Goal: Task Accomplishment & Management: Complete application form

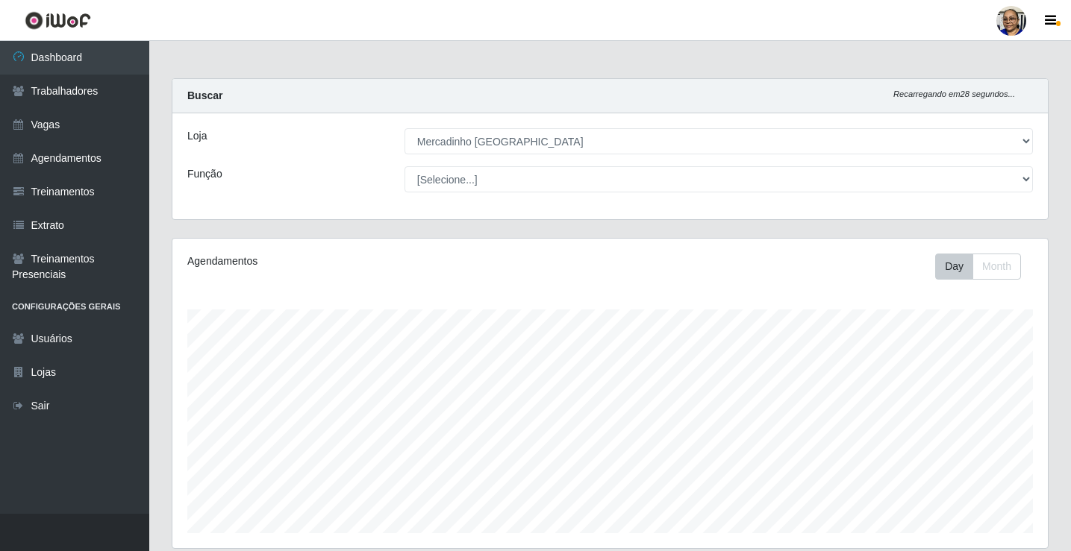
select select "345"
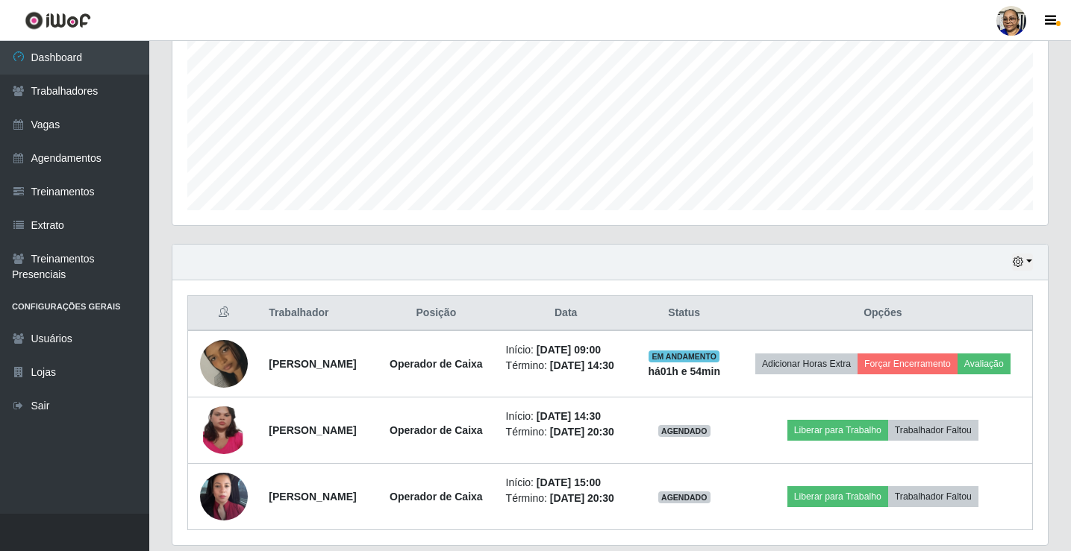
scroll to position [398, 0]
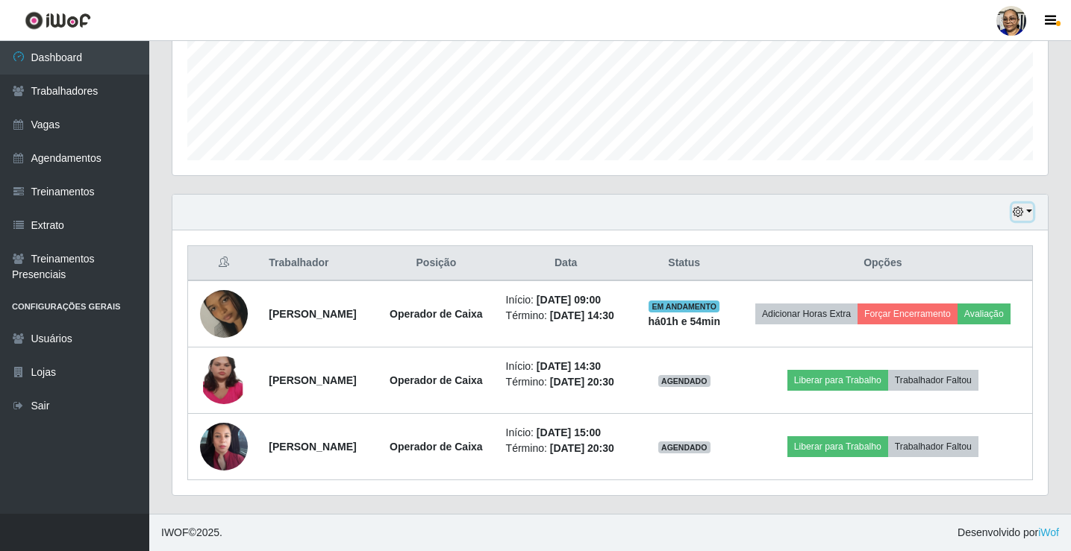
click at [1029, 204] on button "button" at bounding box center [1022, 212] width 21 height 17
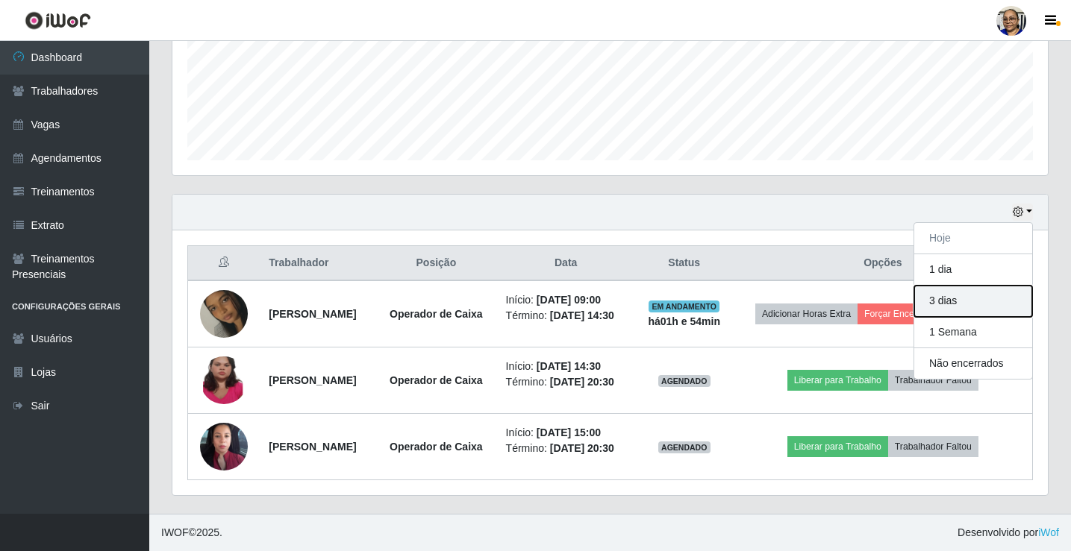
click at [1003, 286] on button "3 dias" at bounding box center [973, 301] width 118 height 31
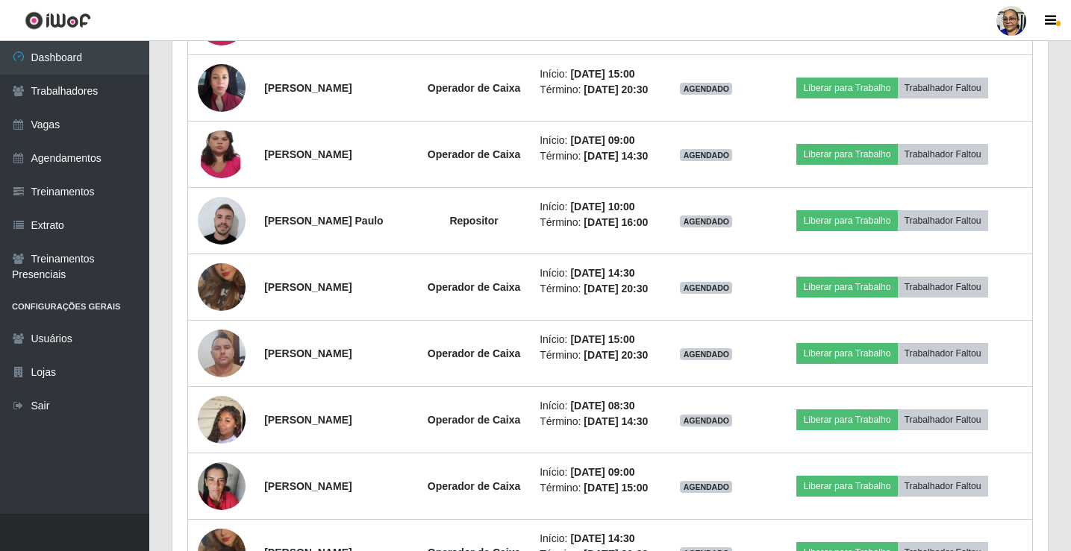
scroll to position [771, 0]
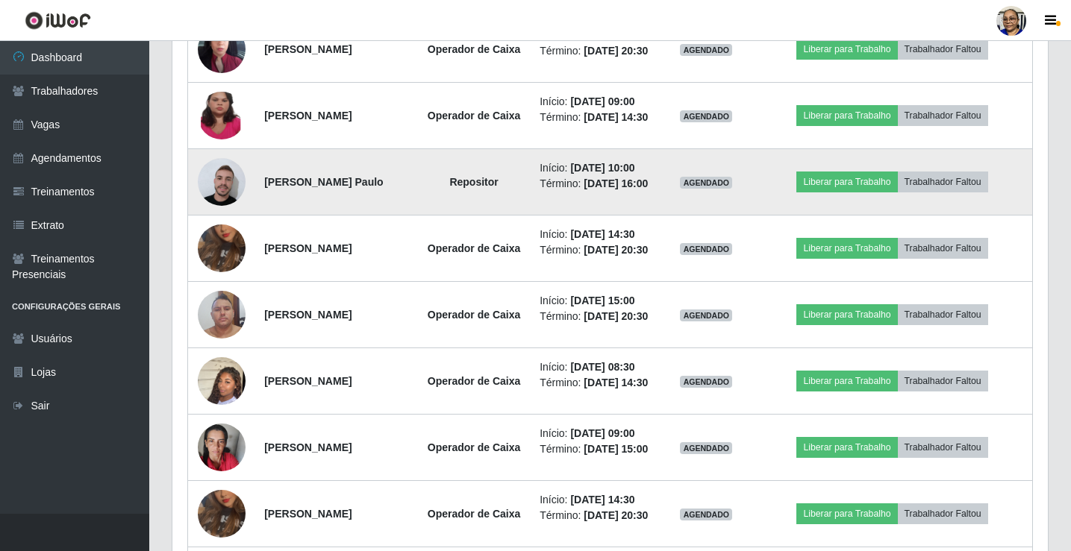
click at [222, 209] on img at bounding box center [222, 182] width 48 height 54
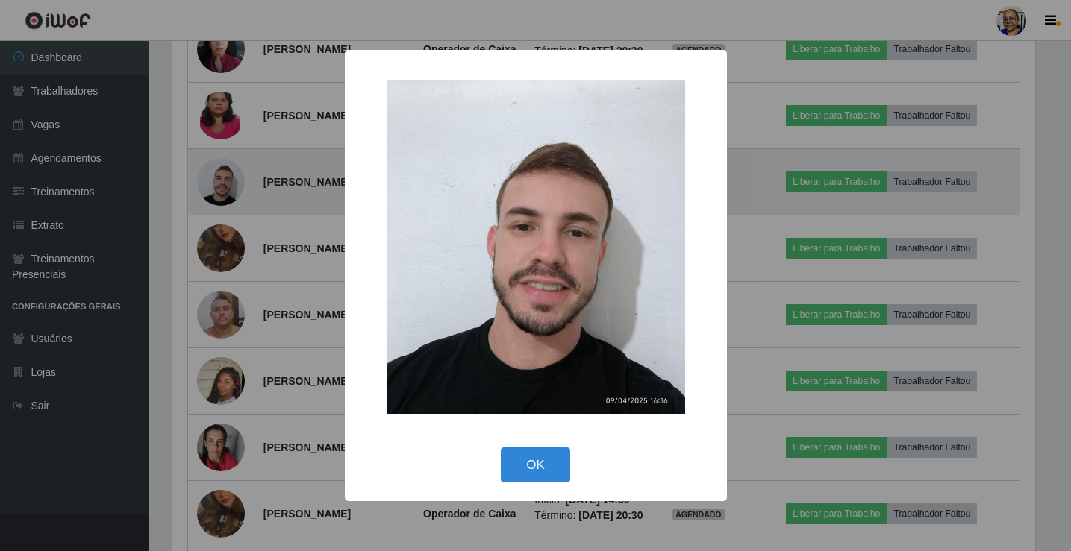
scroll to position [310, 866]
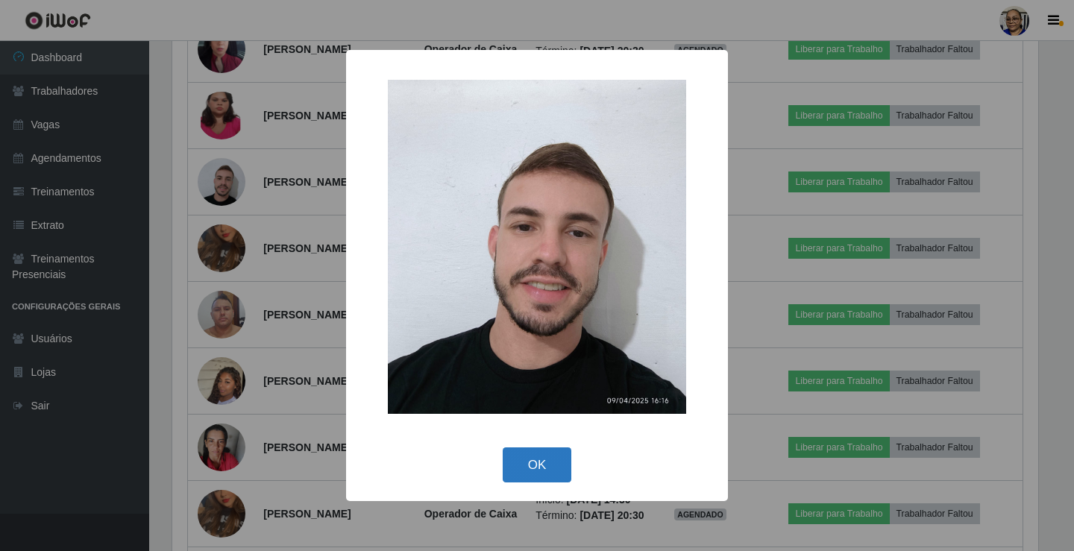
click at [537, 466] on button "OK" at bounding box center [537, 465] width 69 height 35
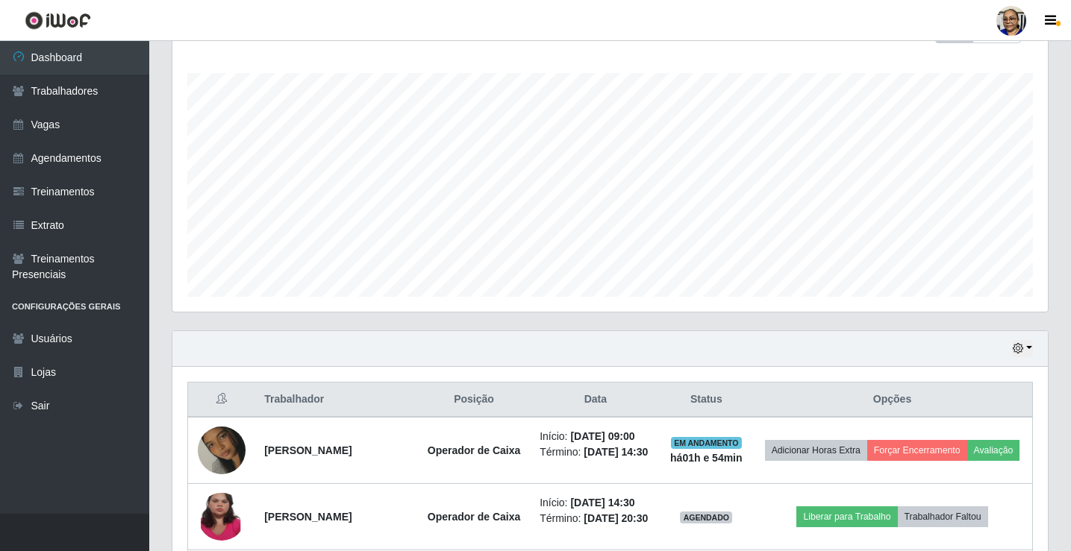
scroll to position [472, 0]
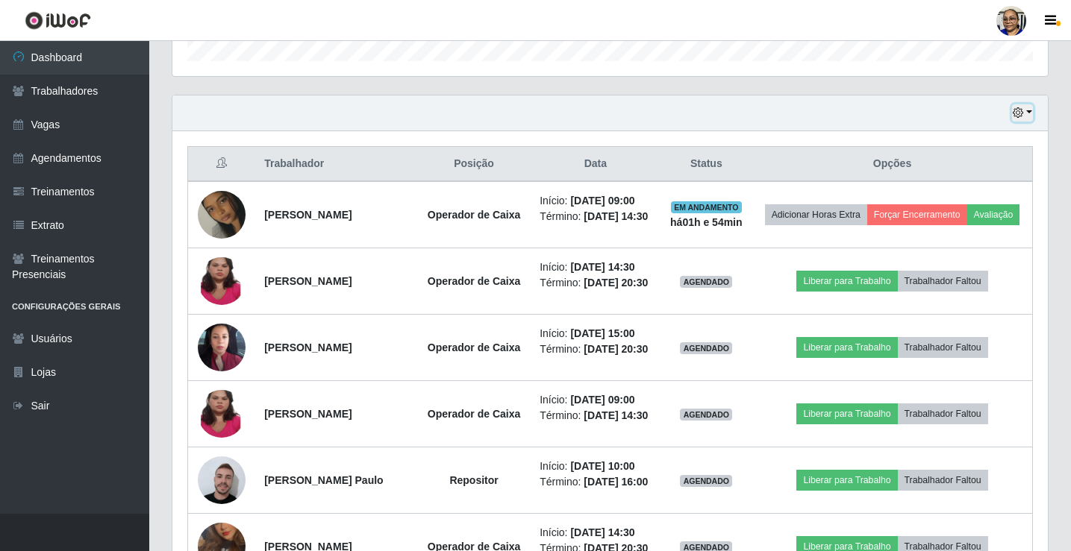
click at [1028, 111] on button "button" at bounding box center [1022, 112] width 21 height 17
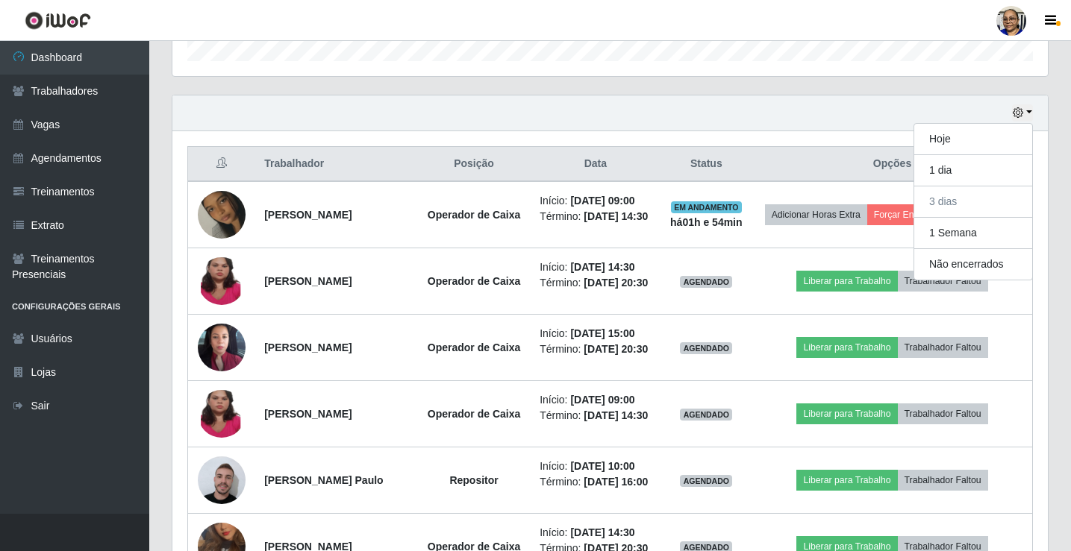
click at [1065, 180] on div "Carregando... Buscar Recarregando em 12 segundos... Loja [Selecione...] Mercadi…" at bounding box center [609, 375] width 921 height 1539
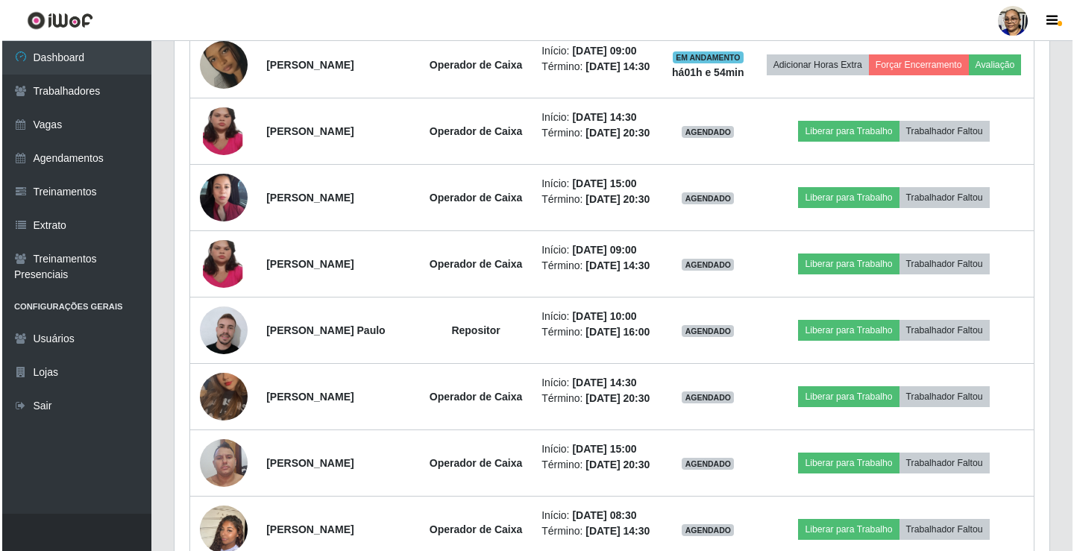
scroll to position [696, 0]
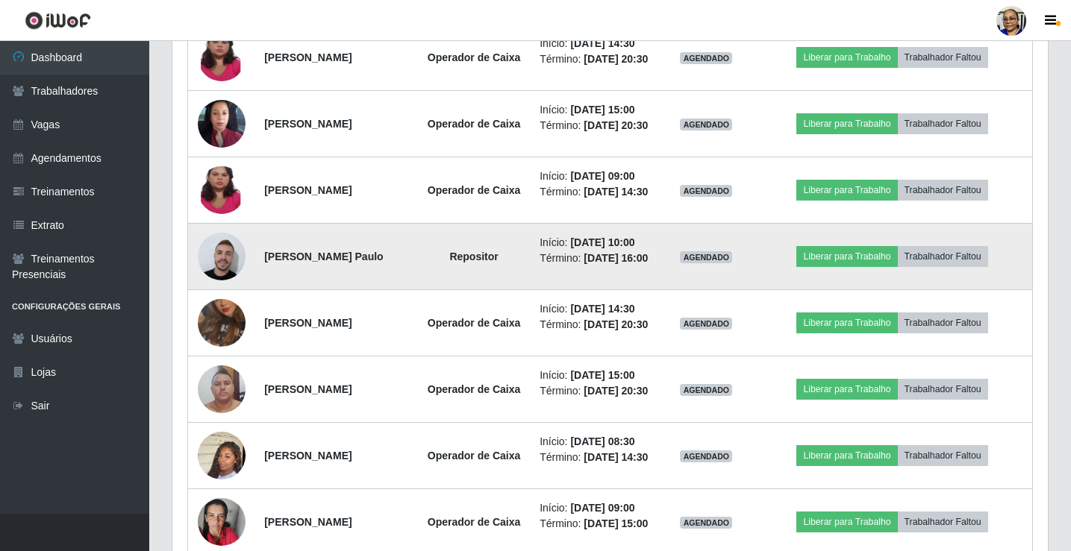
click at [222, 283] on img at bounding box center [222, 257] width 48 height 54
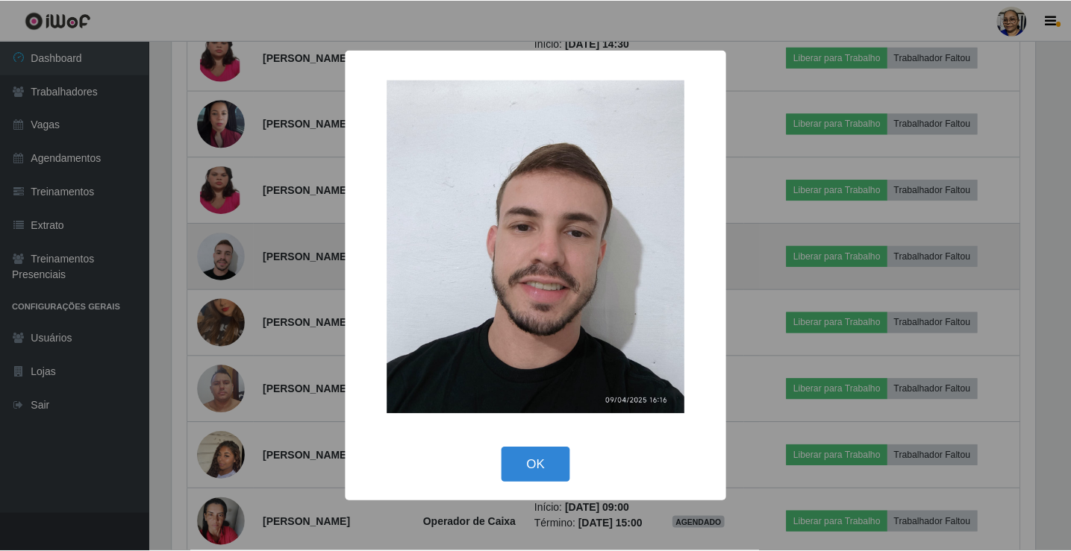
scroll to position [310, 866]
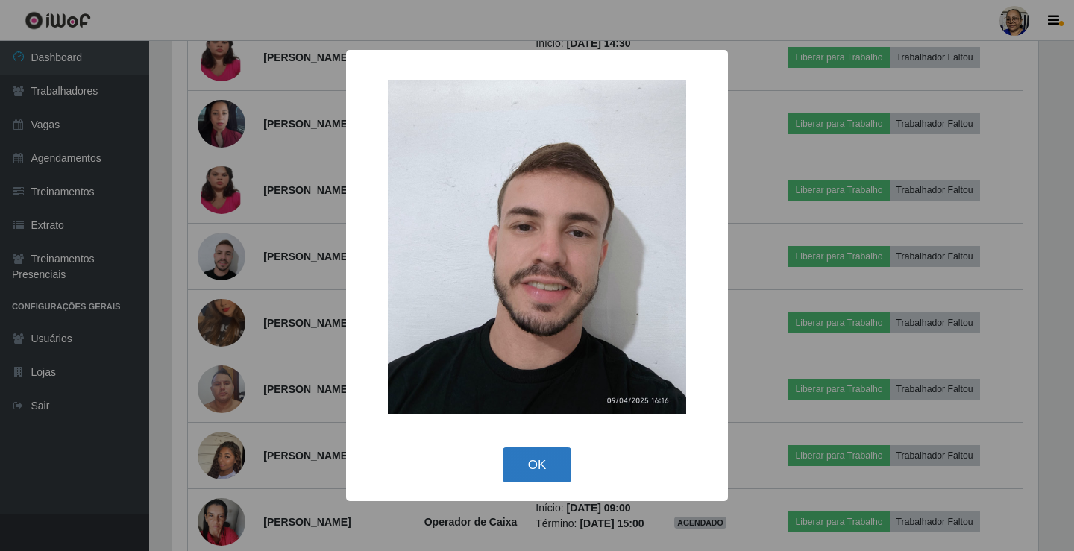
click at [533, 460] on button "OK" at bounding box center [537, 465] width 69 height 35
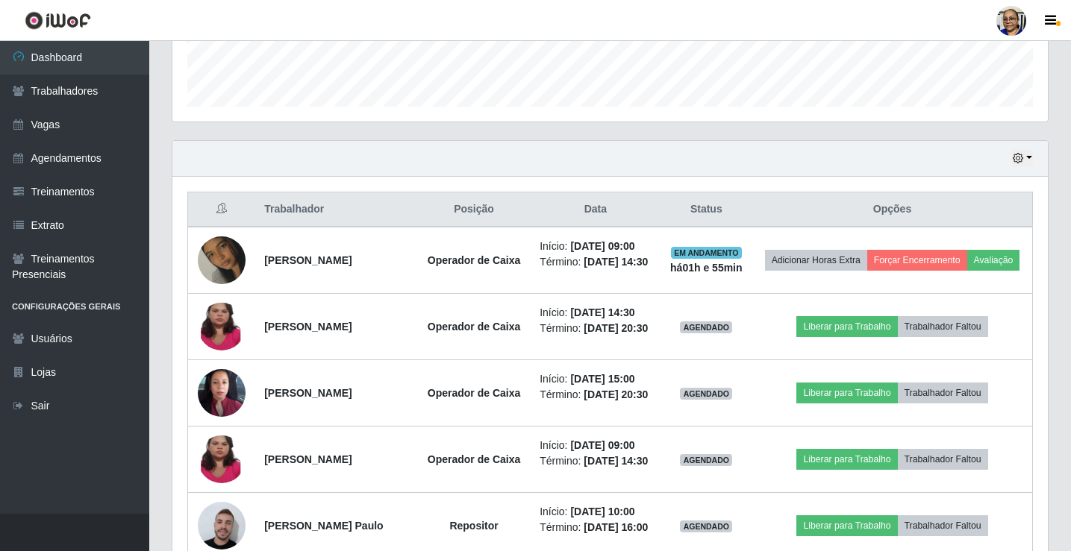
scroll to position [398, 0]
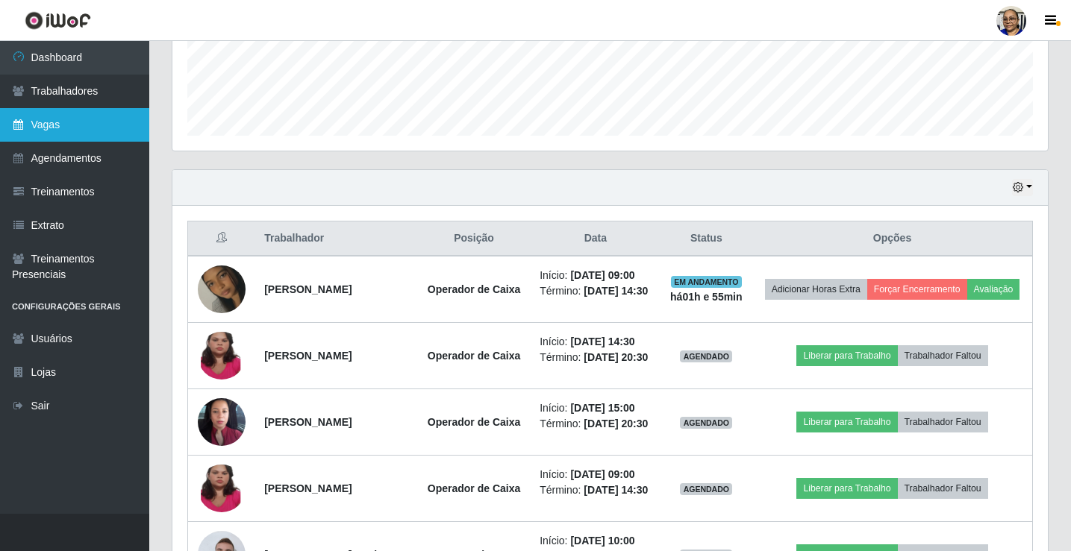
click at [93, 125] on link "Vagas" at bounding box center [74, 125] width 149 height 34
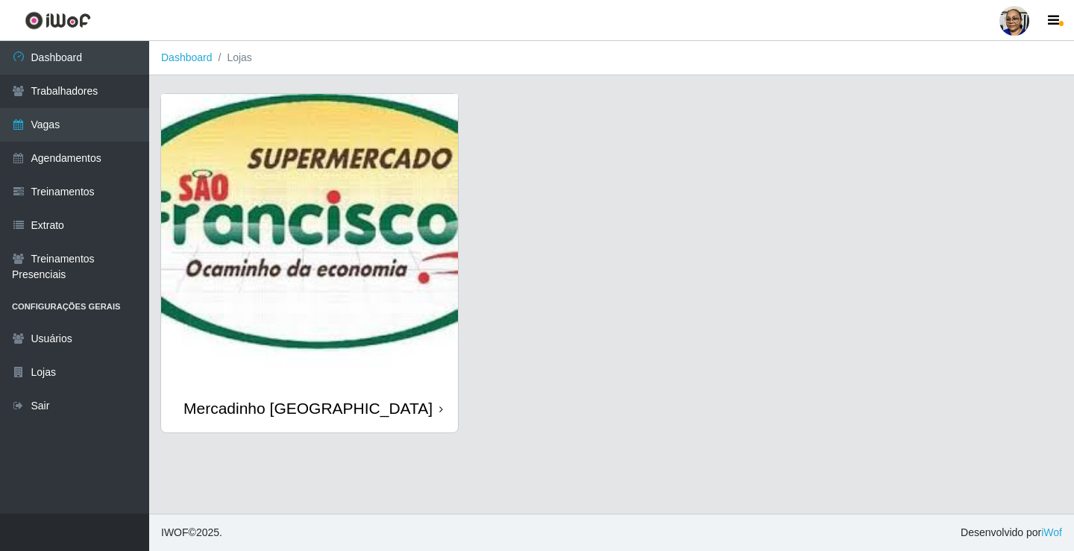
click at [406, 346] on img at bounding box center [309, 239] width 297 height 290
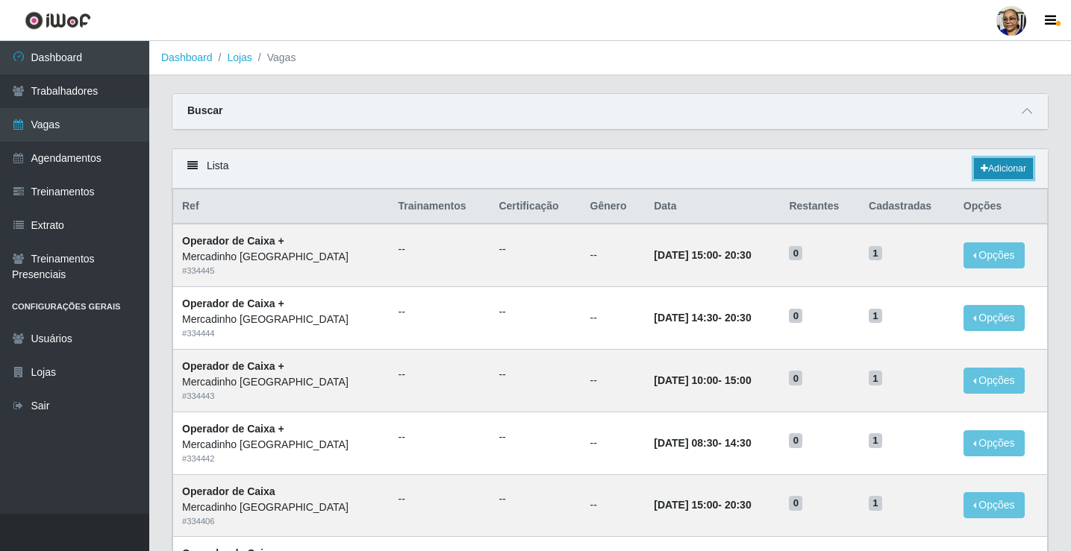
click at [1021, 172] on link "Adicionar" at bounding box center [1003, 168] width 59 height 21
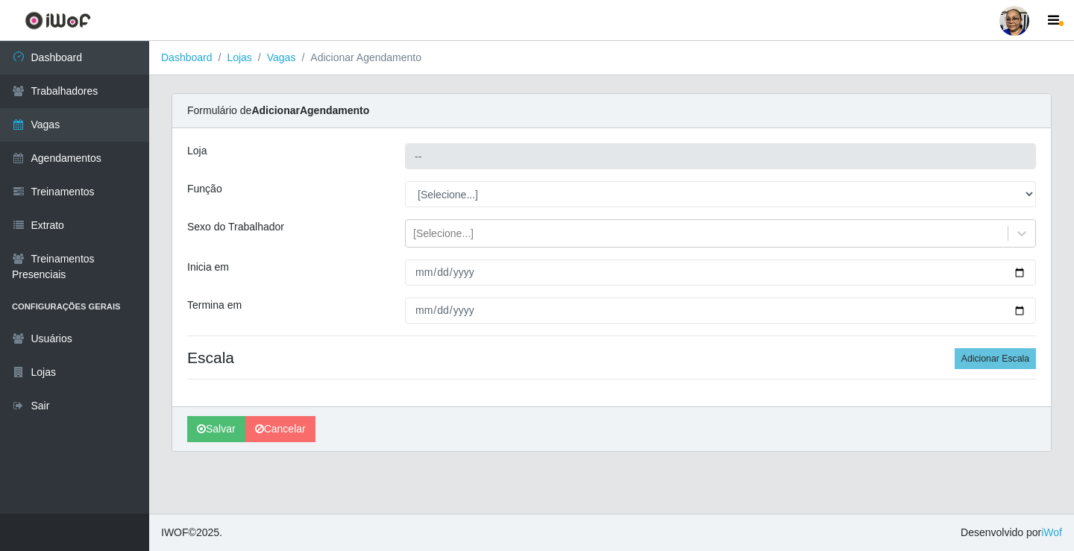
type input "Mercadinho [GEOGRAPHIC_DATA]"
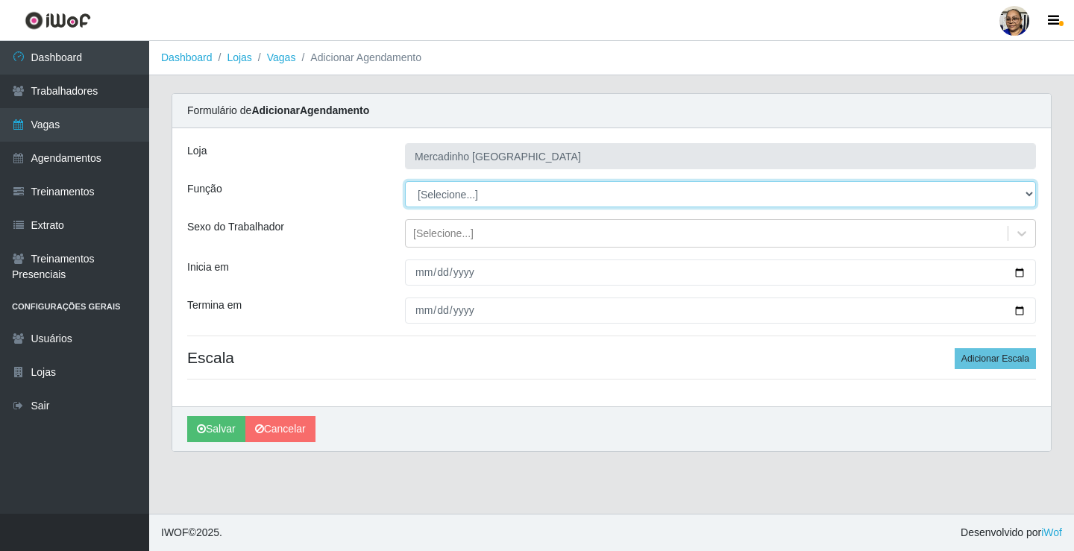
click at [1027, 193] on select "[Selecione...] ASG ASG + ASG ++ Balconista de Açougue Balconista de Açougue + O…" at bounding box center [720, 194] width 631 height 26
select select "24"
click at [405, 181] on select "[Selecione...] ASG ASG + ASG ++ Balconista de Açougue Balconista de Açougue + O…" at bounding box center [720, 194] width 631 height 26
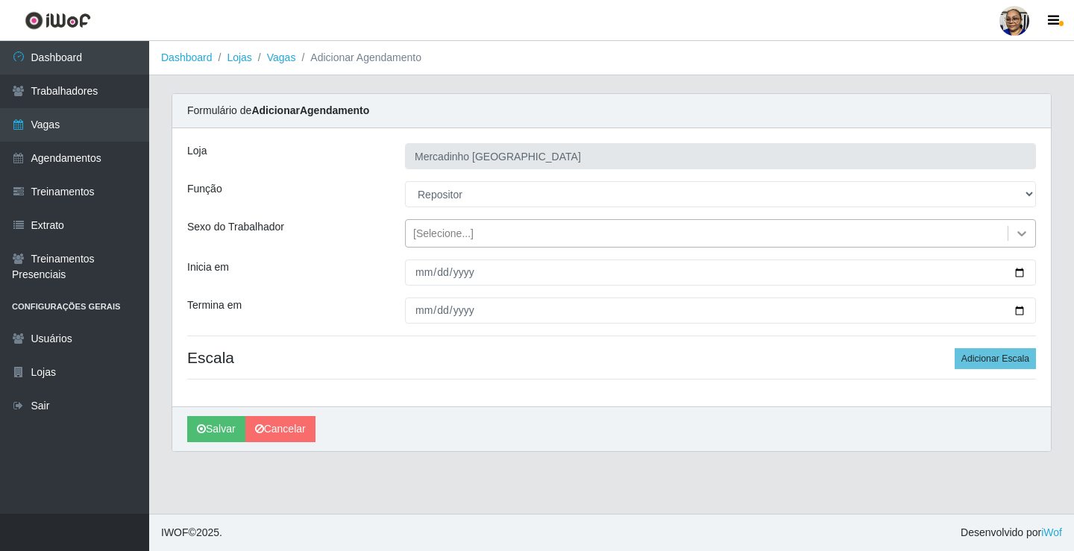
click at [1021, 232] on icon at bounding box center [1022, 233] width 15 height 15
click at [366, 254] on div "[PERSON_NAME] [GEOGRAPHIC_DATA] Função [Selecione...] ASG ASG + ASG ++ Balconis…" at bounding box center [611, 267] width 879 height 278
click at [1018, 274] on input "Inicia em" at bounding box center [720, 273] width 631 height 26
type input "[DATE]"
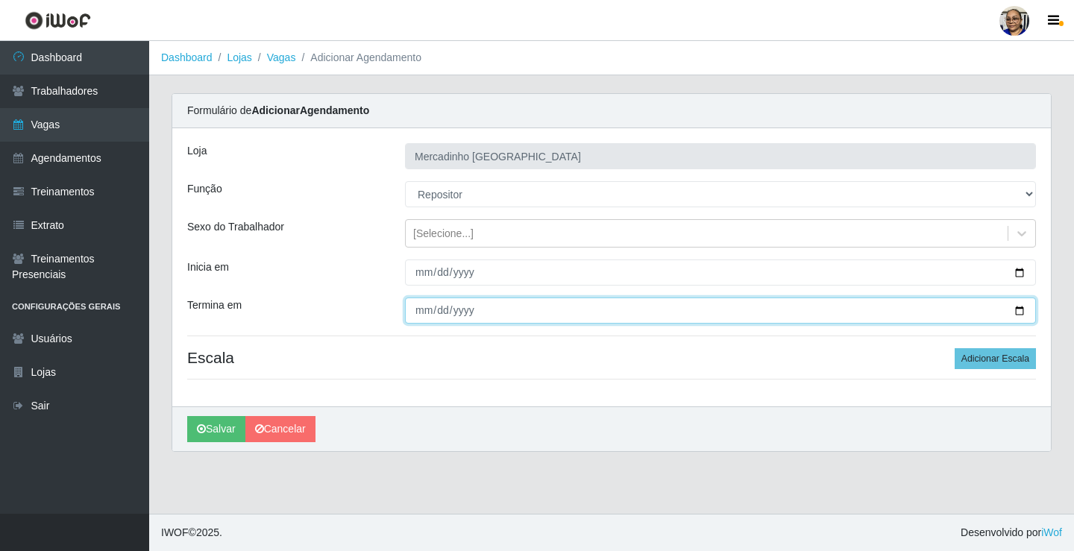
click at [1021, 310] on input "Termina em" at bounding box center [720, 311] width 631 height 26
type input "[DATE]"
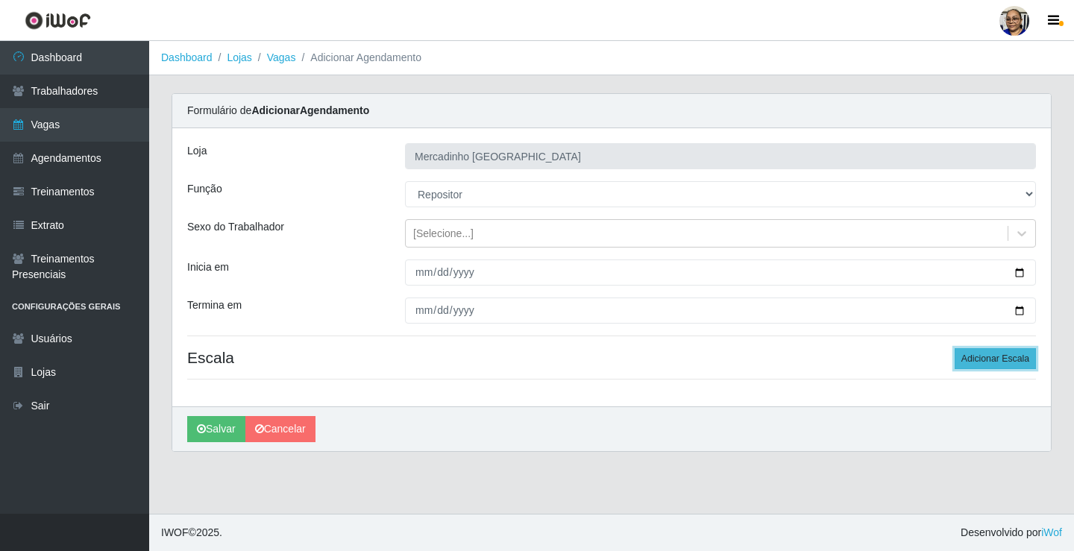
click at [1009, 362] on button "Adicionar Escala" at bounding box center [995, 358] width 81 height 21
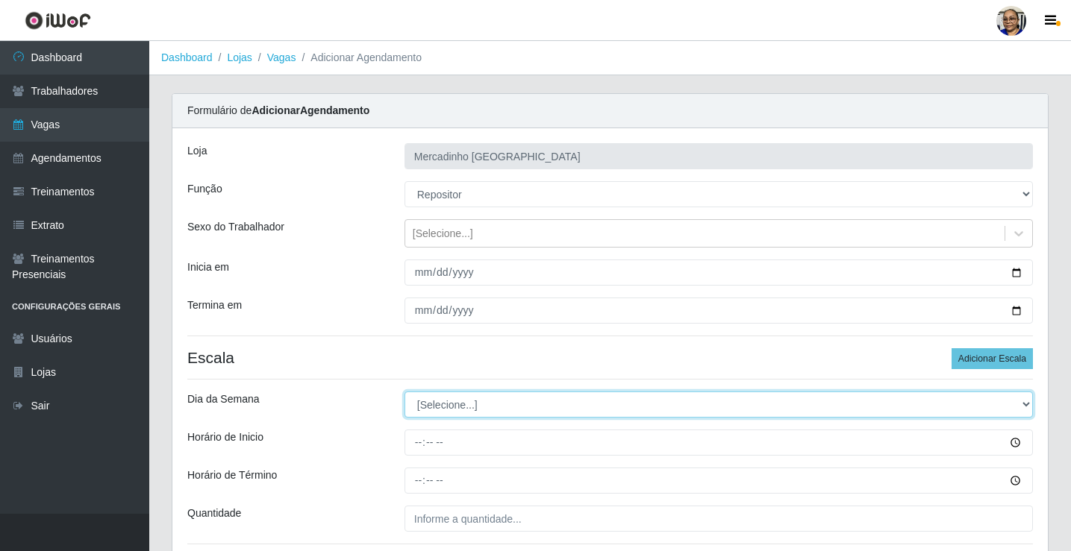
click at [1023, 401] on select "[Selecione...] Segunda Terça Quarta Quinta Sexta Sábado Domingo" at bounding box center [718, 405] width 628 height 26
select select "4"
click at [404, 392] on select "[Selecione...] Segunda Terça Quarta Quinta Sexta Sábado Domingo" at bounding box center [718, 405] width 628 height 26
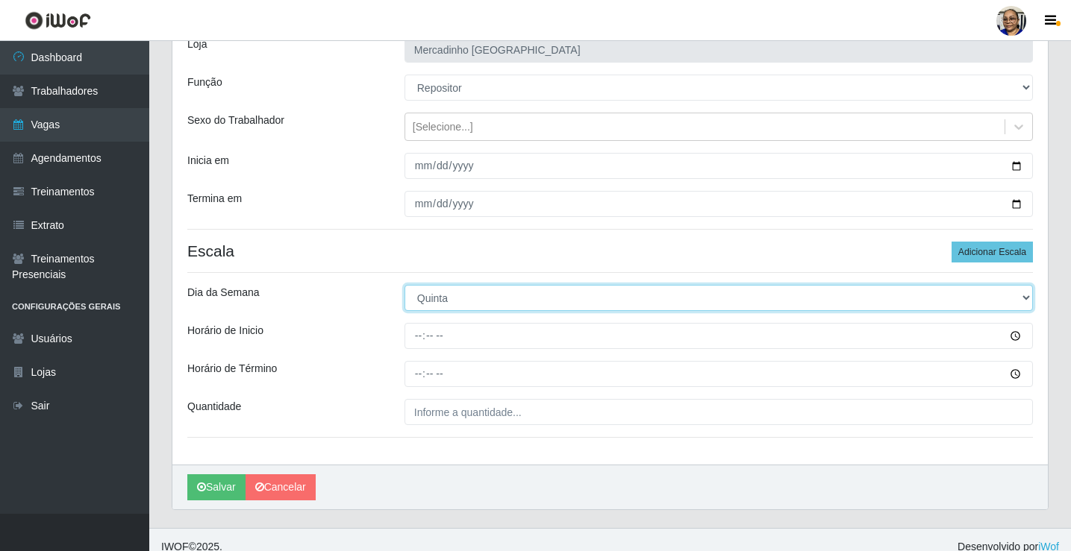
scroll to position [121, 0]
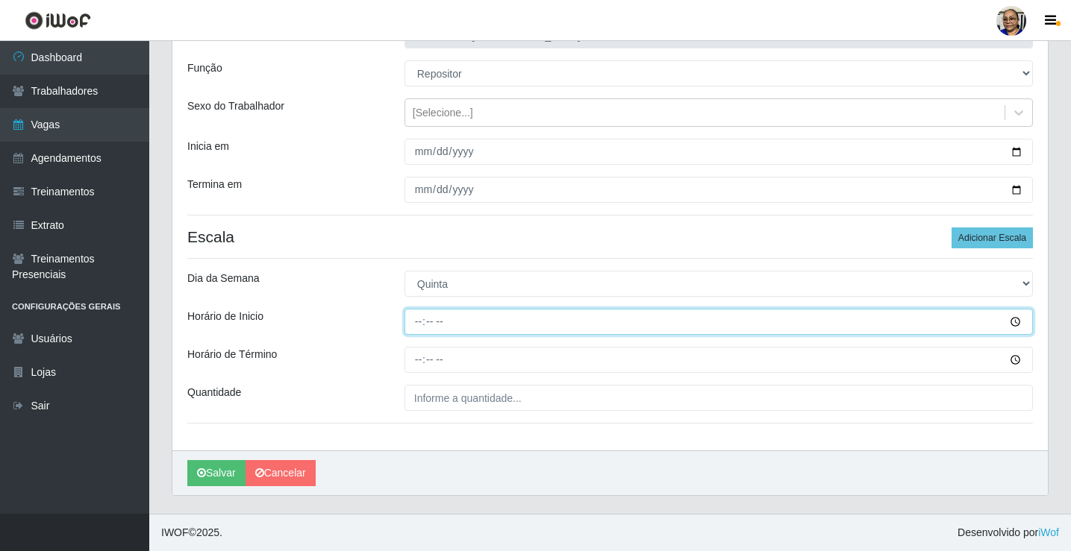
click at [418, 321] on input "Horário de Inicio" at bounding box center [718, 322] width 628 height 26
type input "10:00"
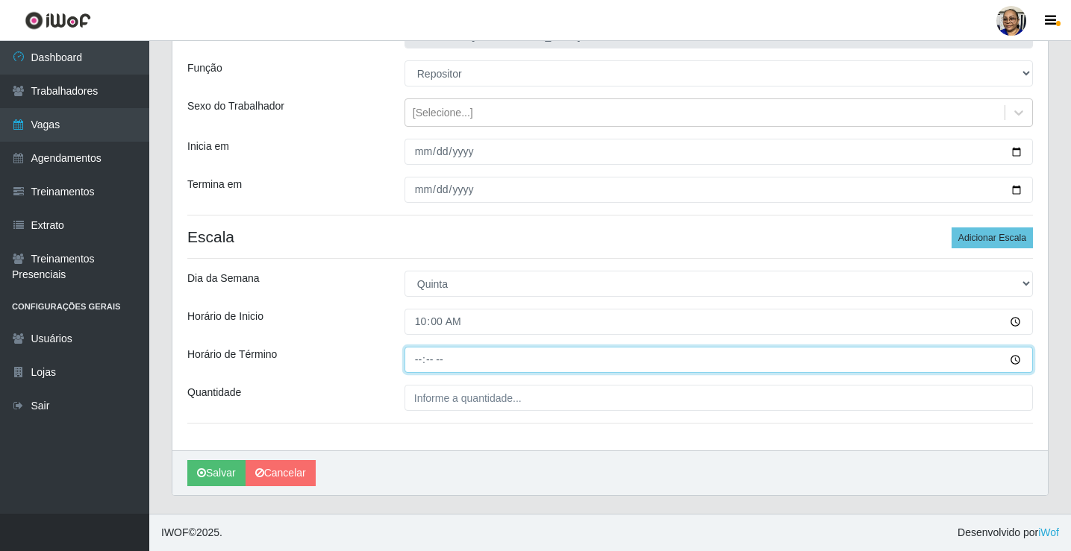
click at [418, 359] on input "Horário de Término" at bounding box center [718, 360] width 628 height 26
type input "16:00"
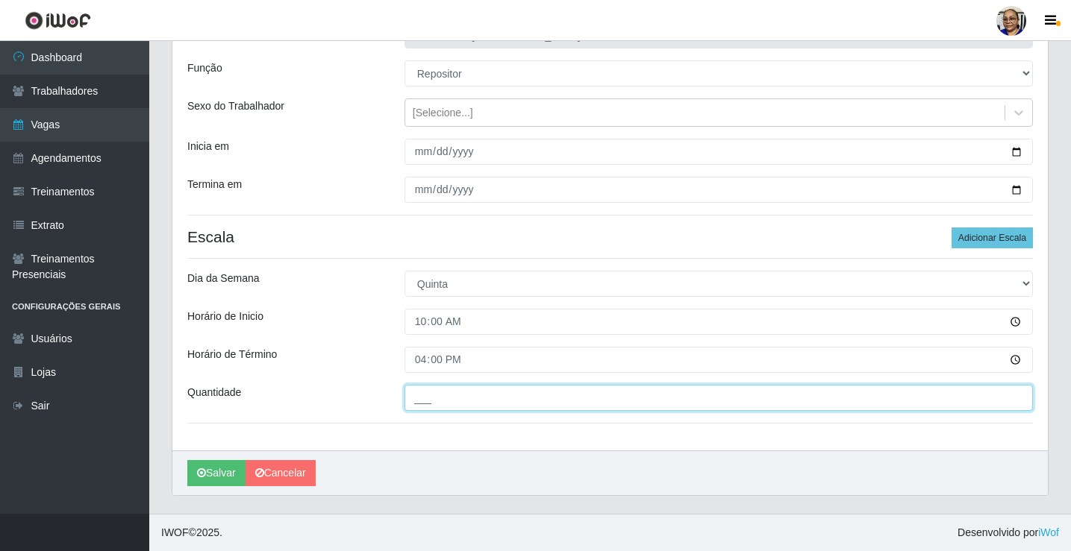
click at [427, 398] on input "___" at bounding box center [718, 398] width 628 height 26
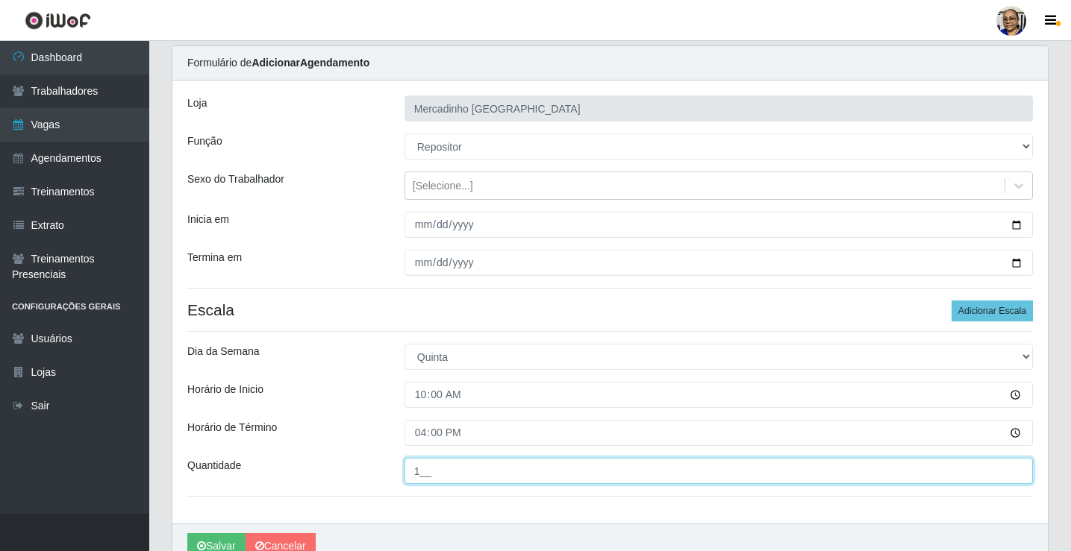
scroll to position [75, 0]
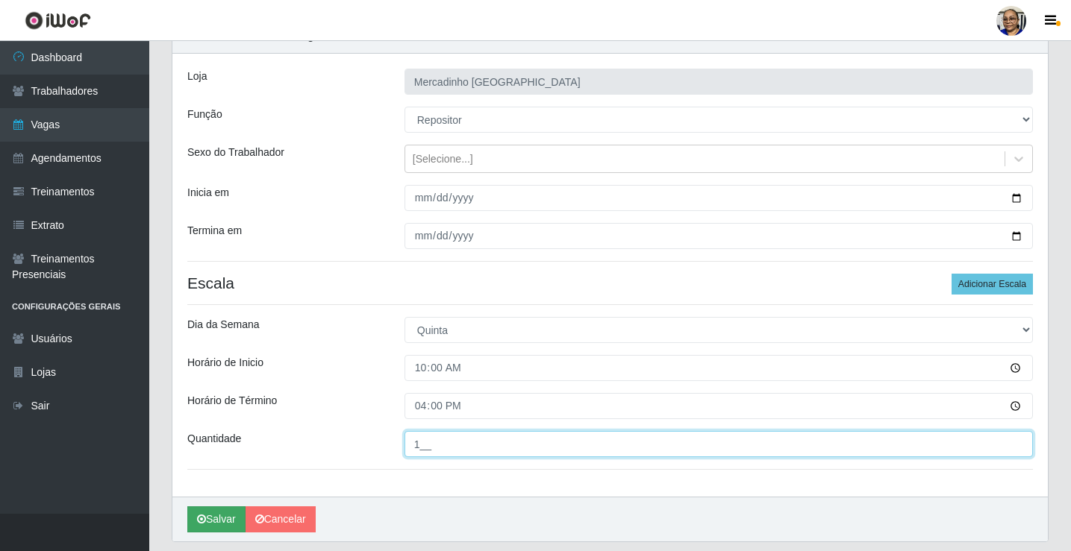
type input "1__"
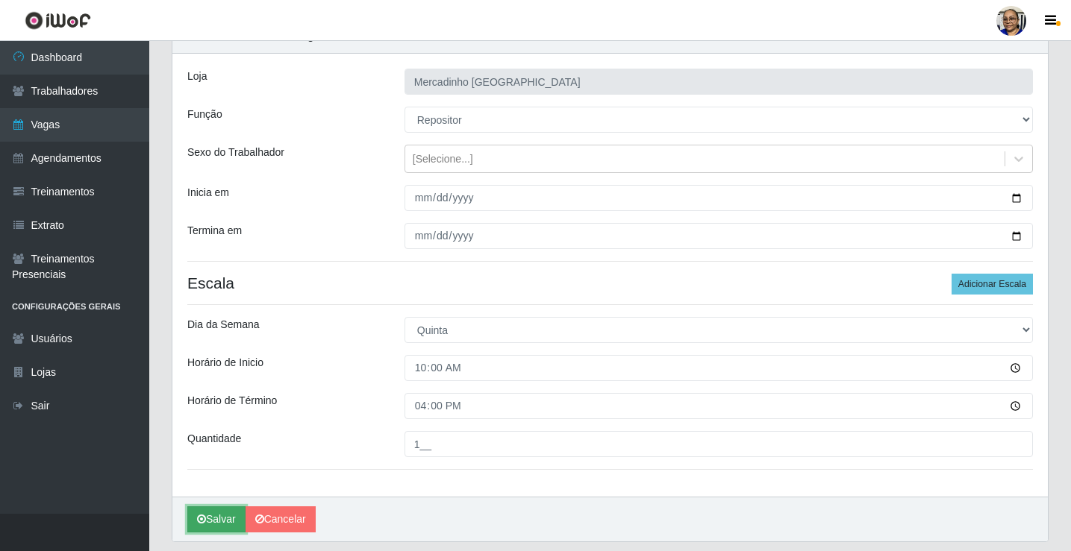
click at [215, 525] on button "Salvar" at bounding box center [216, 520] width 58 height 26
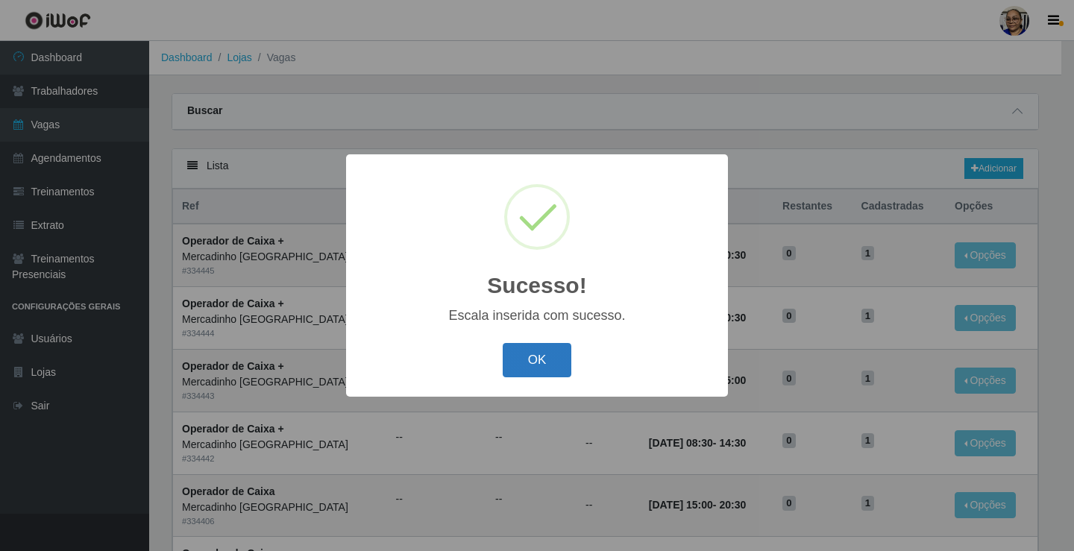
click at [533, 363] on button "OK" at bounding box center [537, 360] width 69 height 35
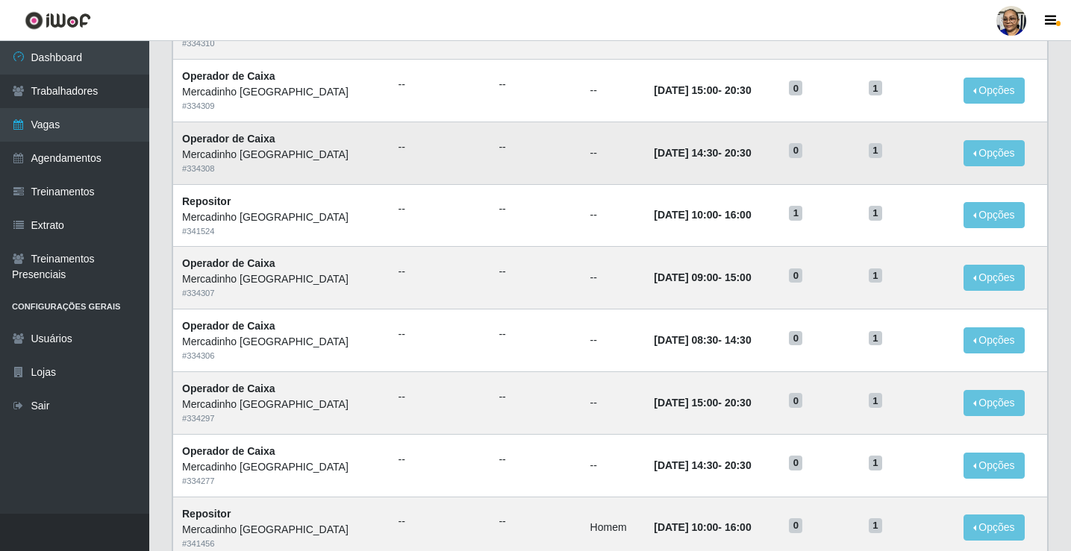
scroll to position [713, 0]
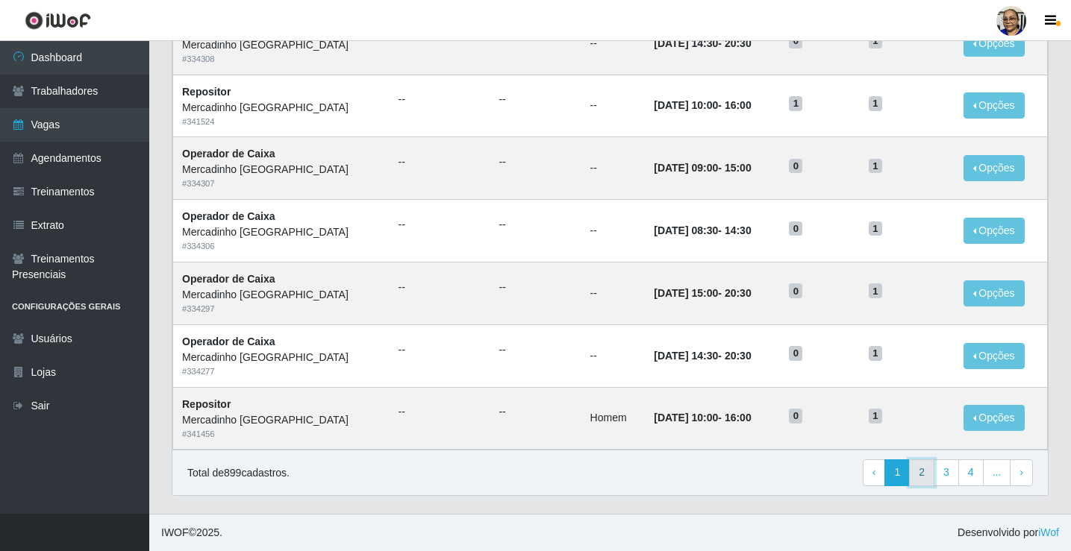
click at [924, 477] on link "2" at bounding box center [921, 473] width 25 height 27
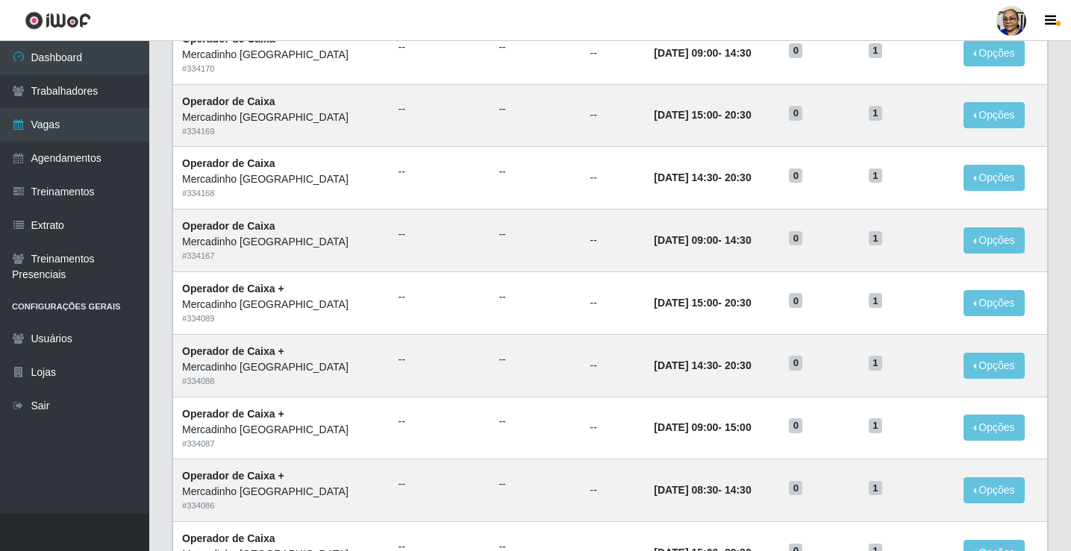
scroll to position [671, 0]
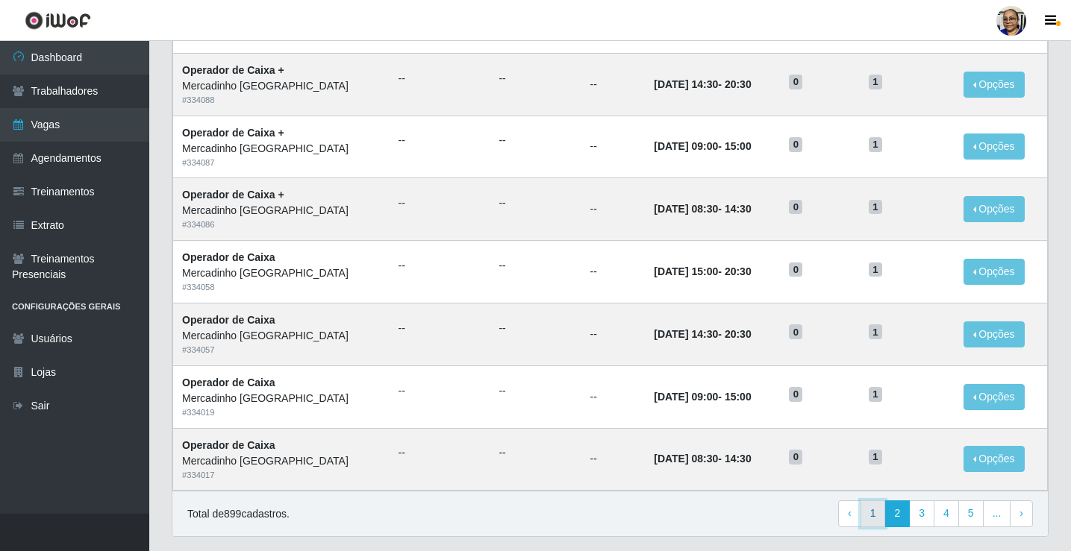
click at [874, 514] on link "1" at bounding box center [872, 514] width 25 height 27
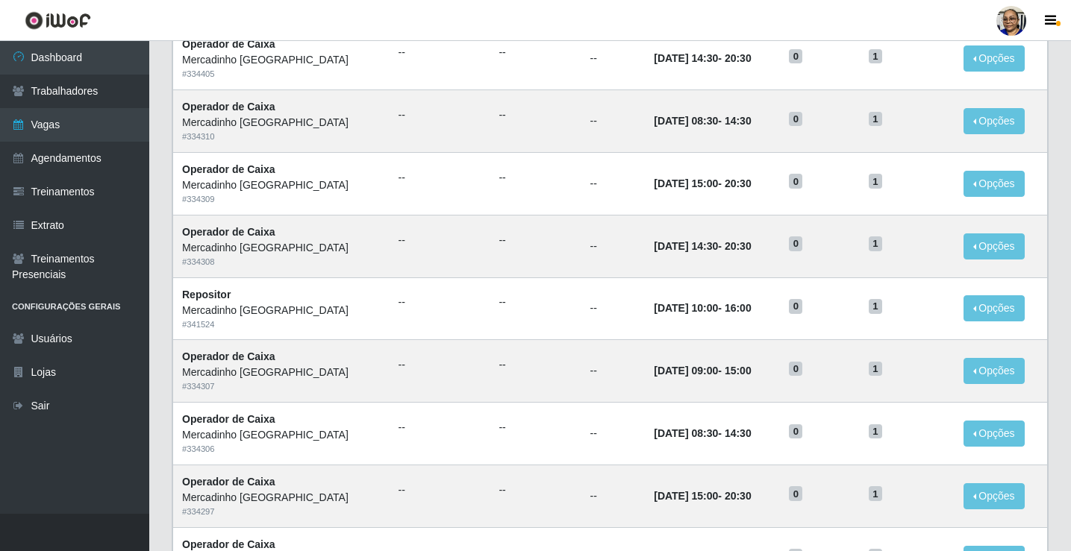
scroll to position [522, 0]
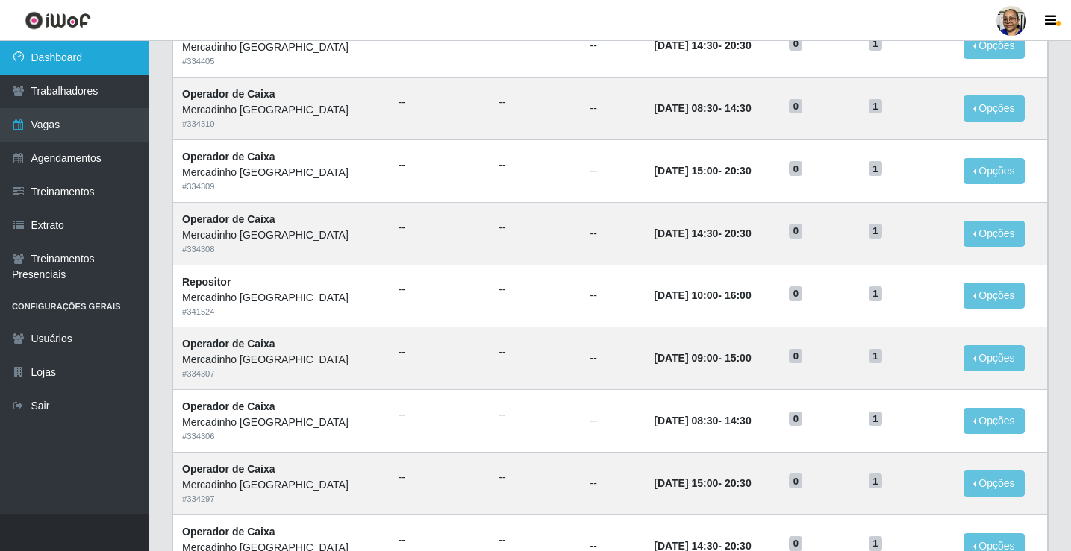
click at [112, 60] on link "Dashboard" at bounding box center [74, 58] width 149 height 34
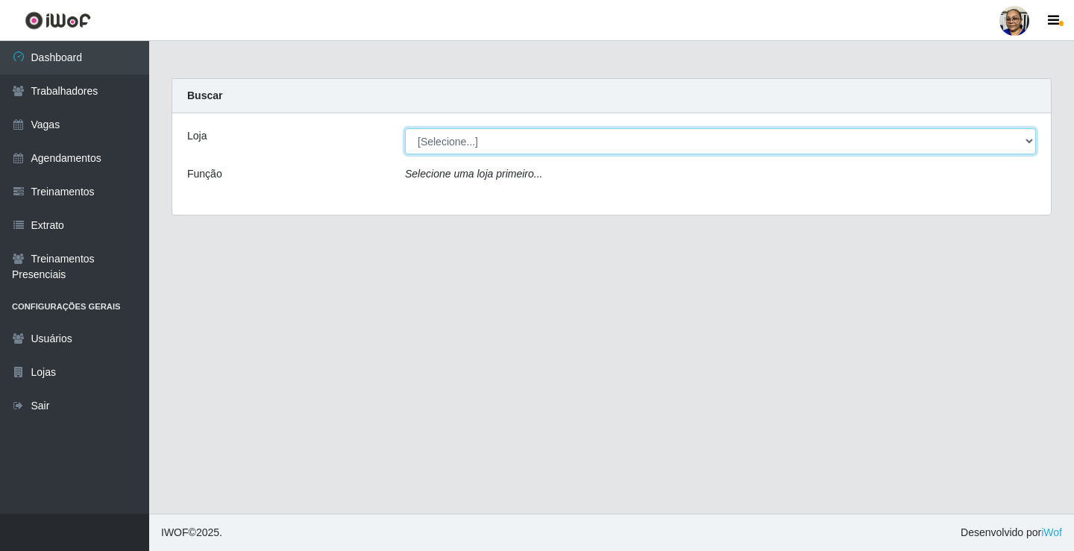
click at [1029, 141] on select "[Selecione...] Mercadinho São Francisco" at bounding box center [720, 141] width 631 height 26
select select "345"
click at [405, 128] on select "[Selecione...] Mercadinho São Francisco" at bounding box center [720, 141] width 631 height 26
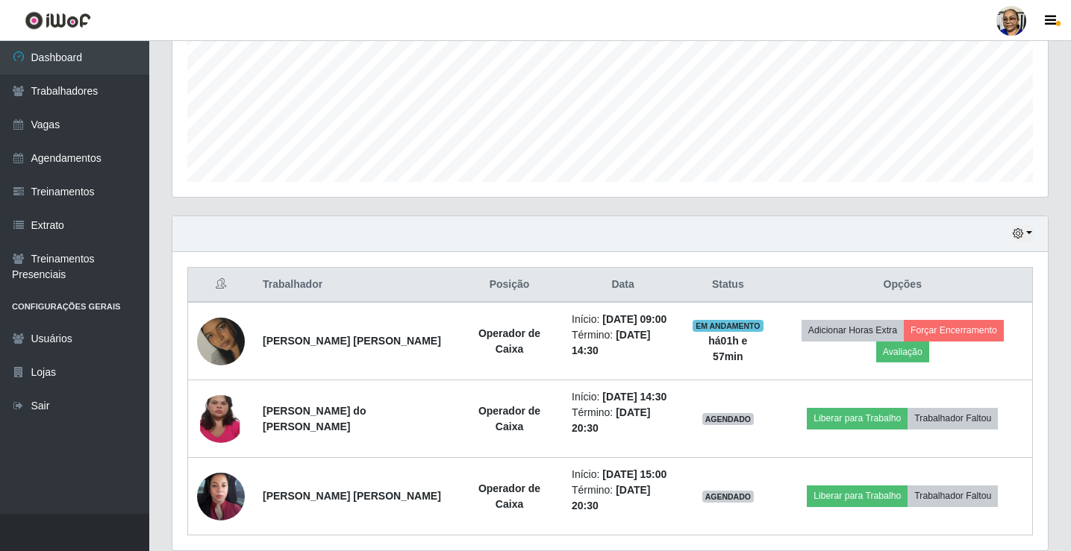
scroll to position [407, 0]
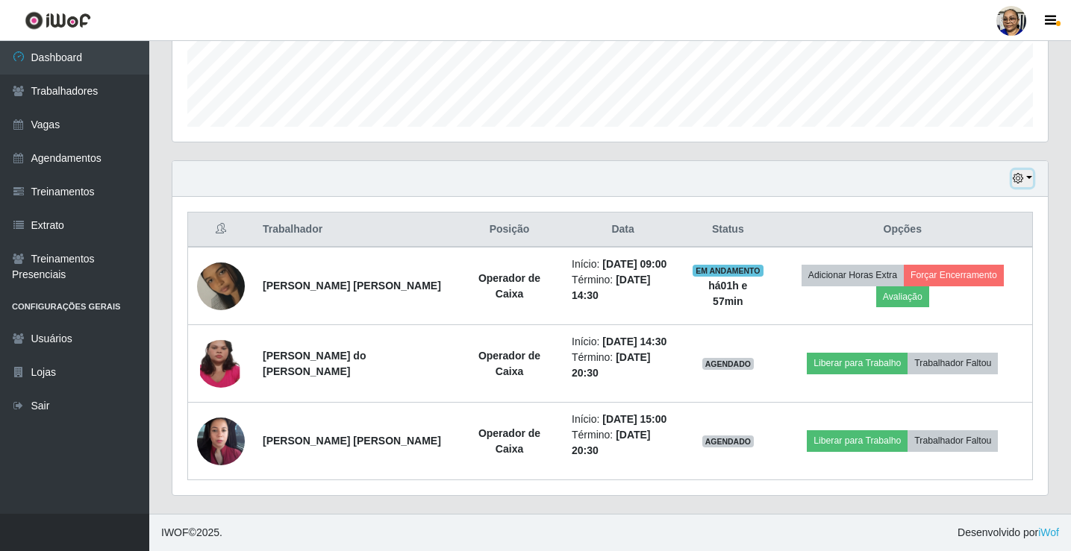
click at [1028, 178] on button "button" at bounding box center [1022, 178] width 21 height 17
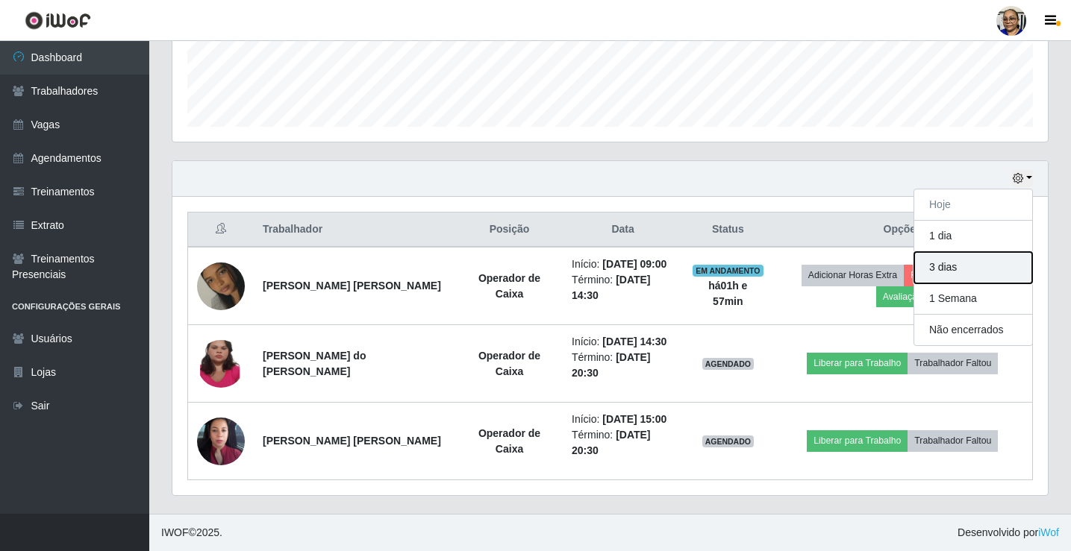
click at [993, 259] on button "3 dias" at bounding box center [973, 267] width 118 height 31
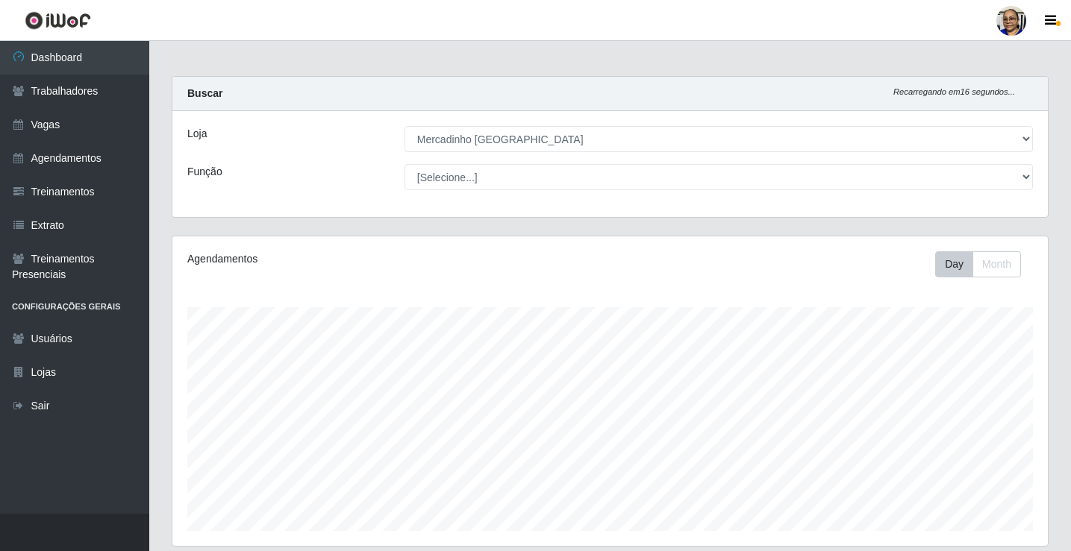
scroll to position [0, 0]
click at [101, 62] on link "Dashboard" at bounding box center [74, 58] width 149 height 34
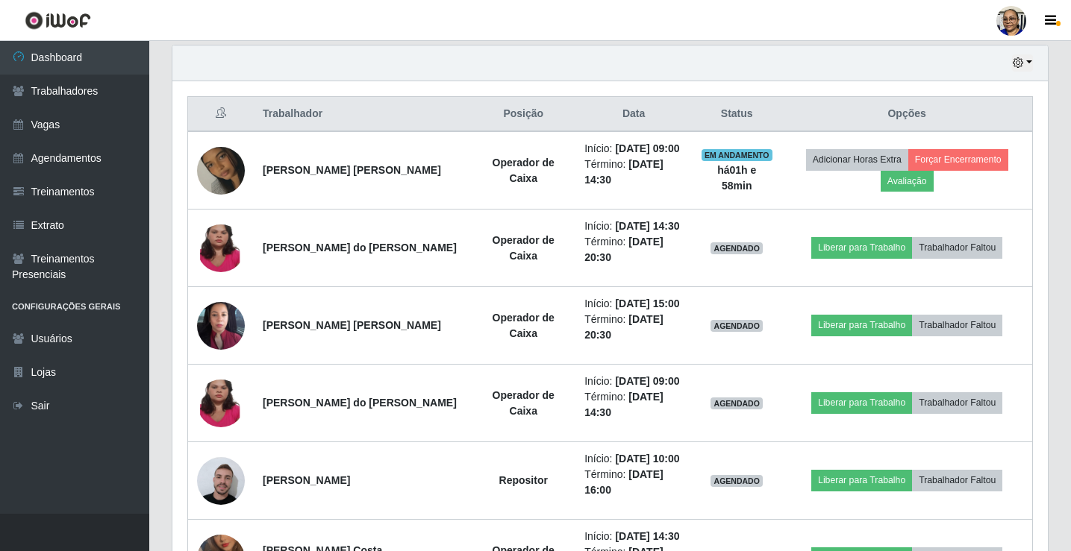
scroll to position [298, 0]
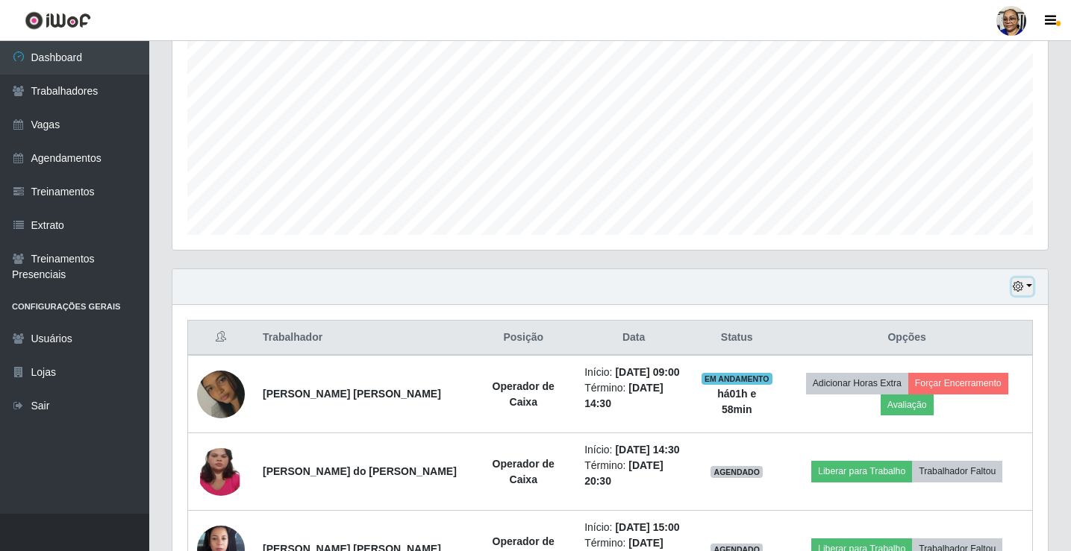
click at [1027, 286] on button "button" at bounding box center [1022, 286] width 21 height 17
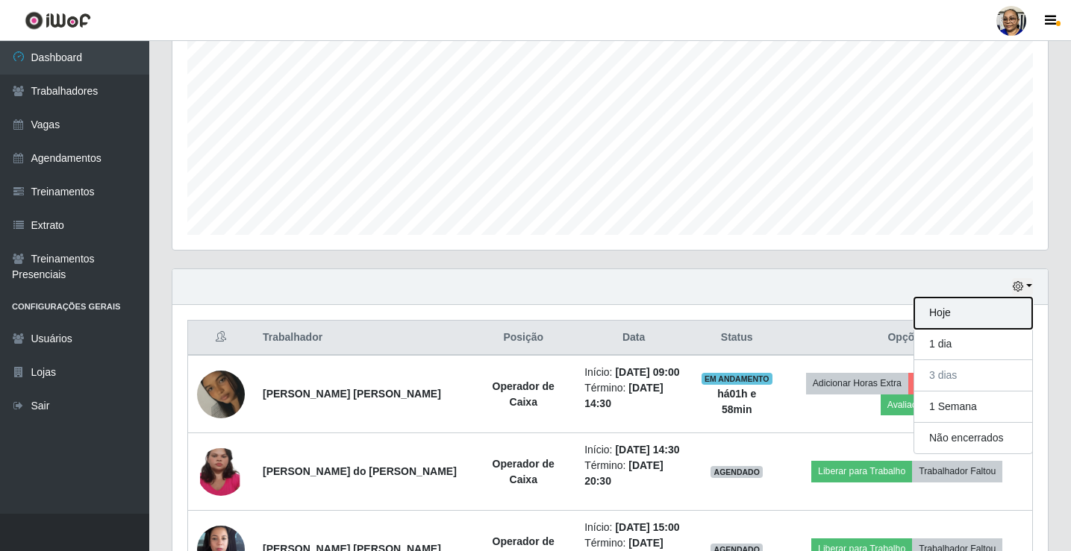
click at [983, 317] on button "Hoje" at bounding box center [973, 313] width 118 height 31
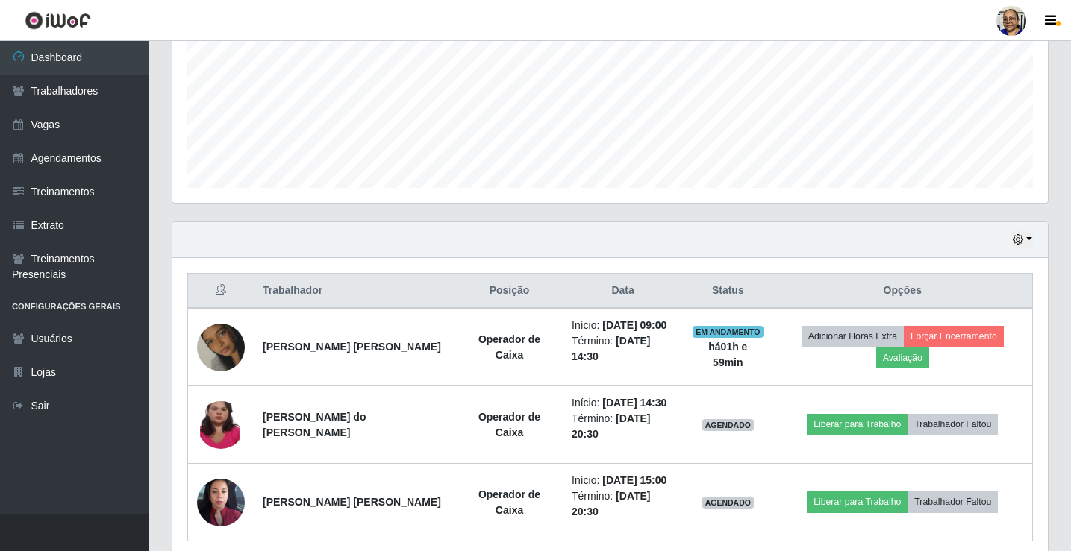
scroll to position [407, 0]
